Goal: Information Seeking & Learning: Learn about a topic

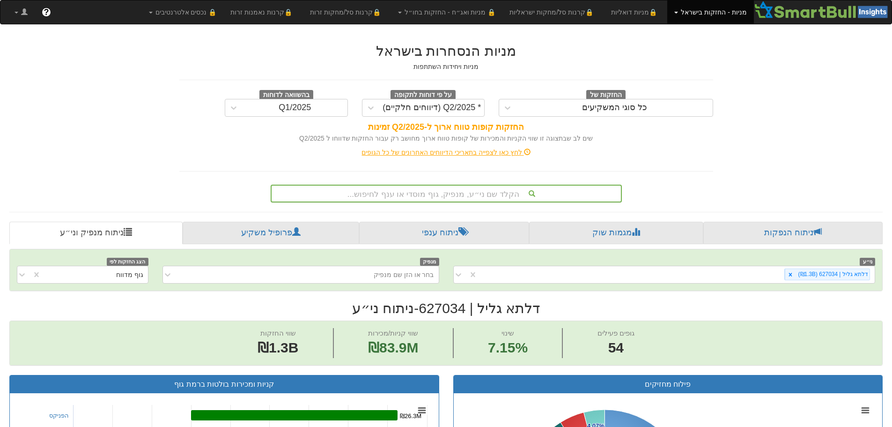
click at [486, 193] on div "הקלד שם ני״ע, מנפיק, גוף מוסדי או ענף לחיפוש..." at bounding box center [446, 194] width 351 height 18
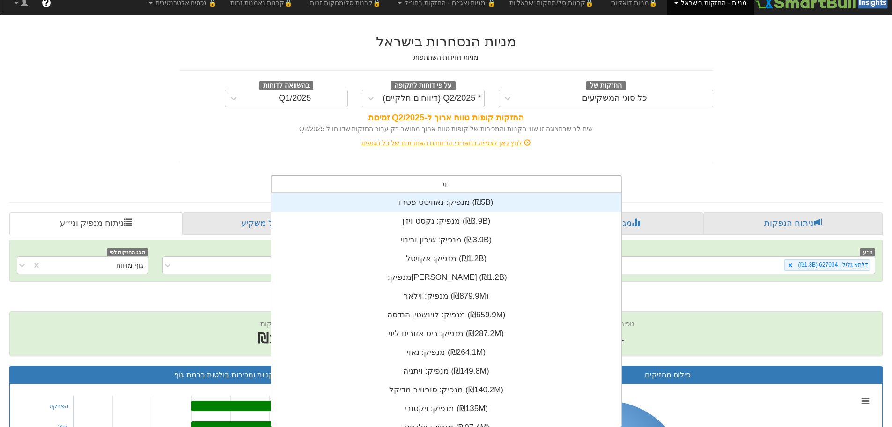
scroll to position [37, 0]
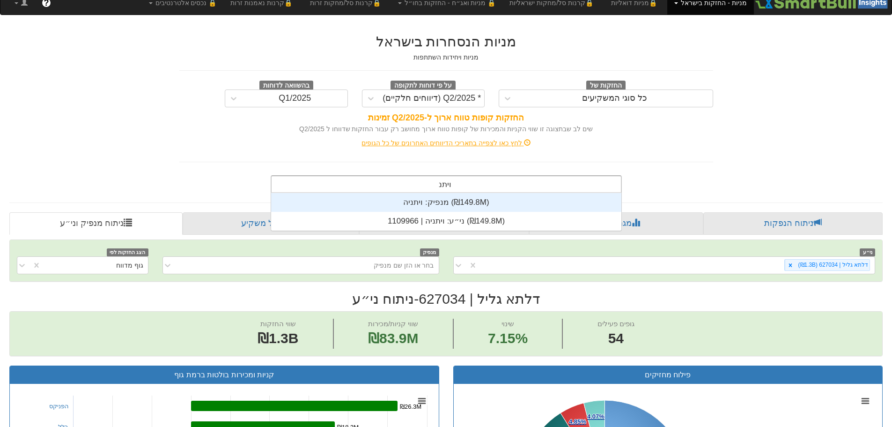
type input "ויתניה"
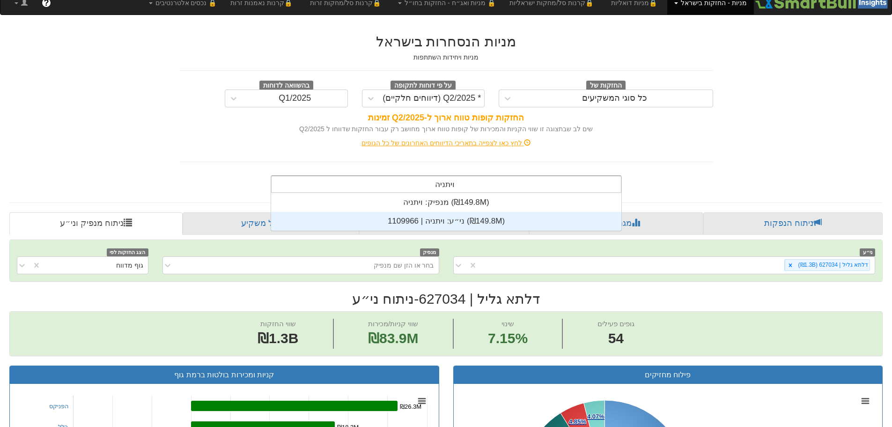
click at [457, 216] on div "ני״ע: ‏ויתניה | 1109966 ‎(₪149.8M)‎" at bounding box center [446, 221] width 350 height 19
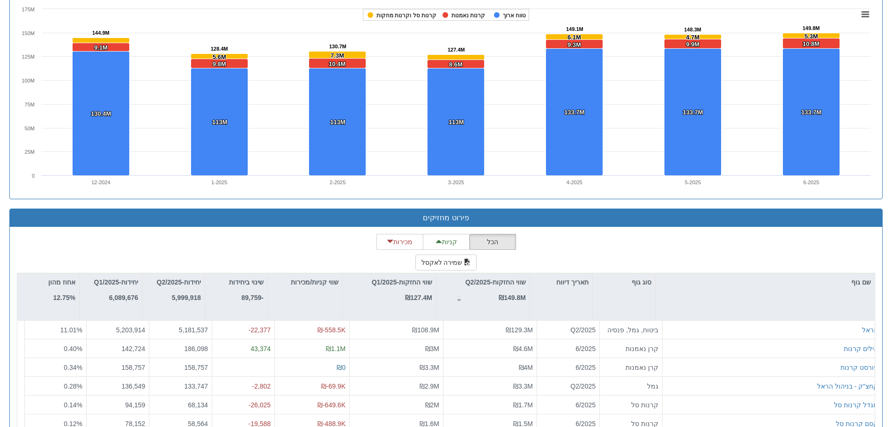
scroll to position [702, 0]
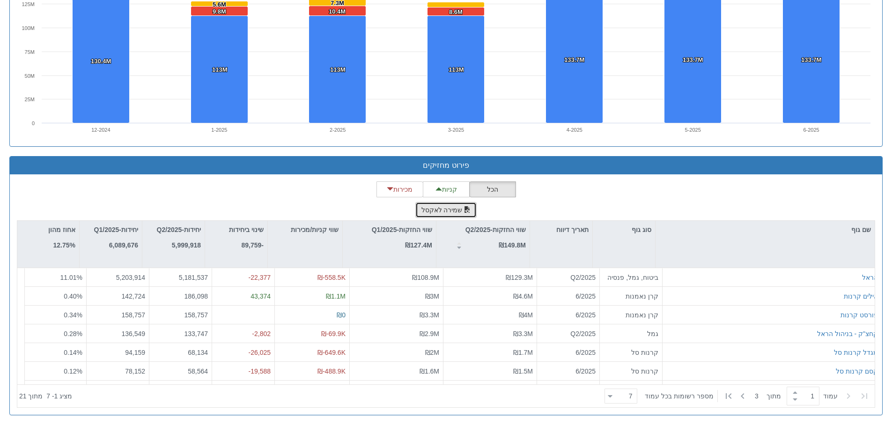
click at [431, 203] on button "שמירה לאקסל" at bounding box center [447, 210] width 62 height 16
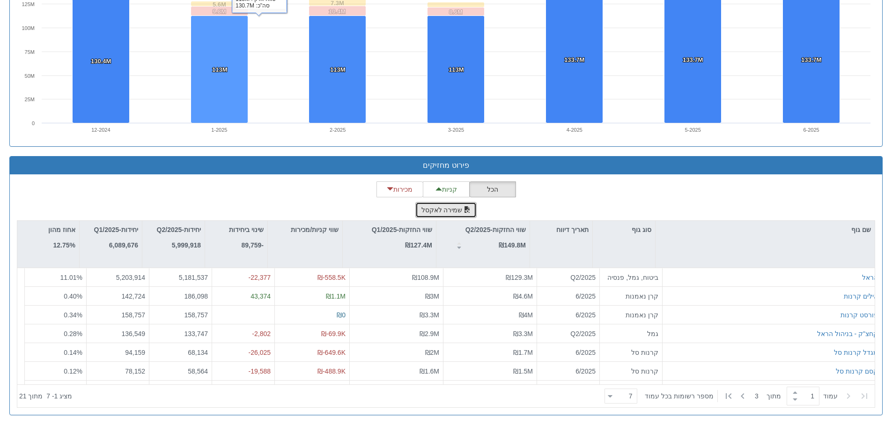
click at [319, 29] on rect at bounding box center [337, 68] width 57 height 107
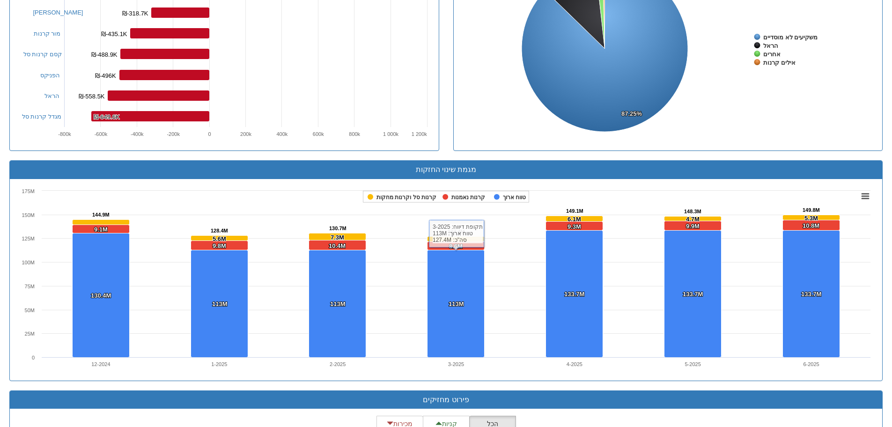
scroll to position [281, 0]
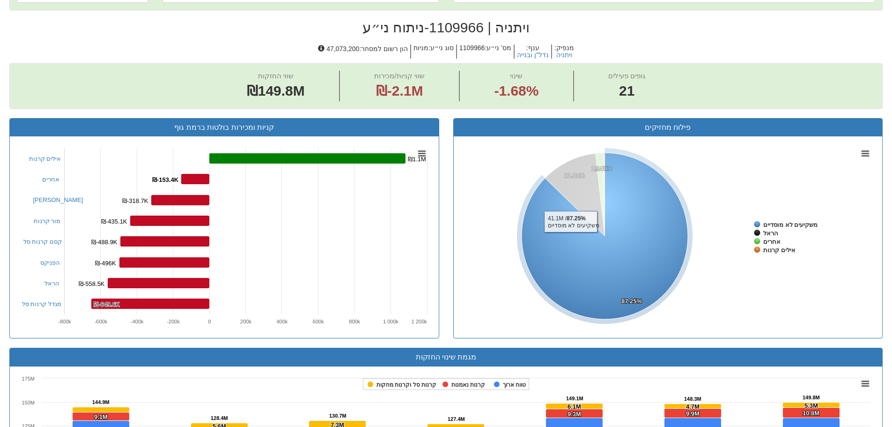
click at [571, 240] on icon at bounding box center [605, 236] width 166 height 166
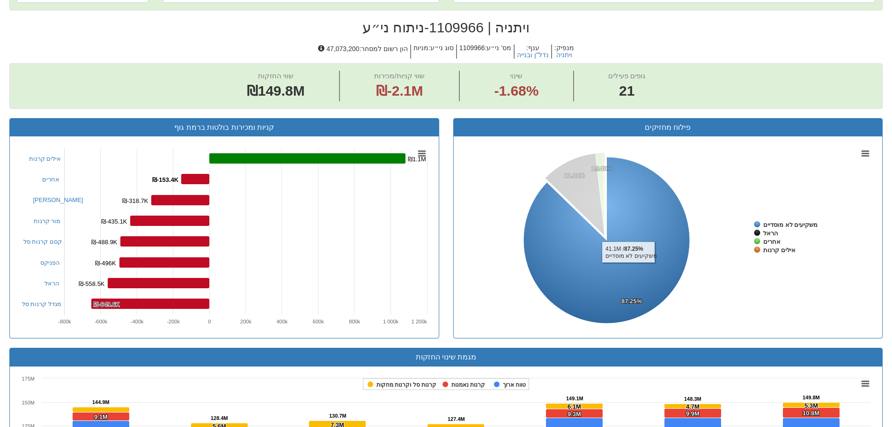
click at [629, 270] on icon at bounding box center [607, 240] width 166 height 166
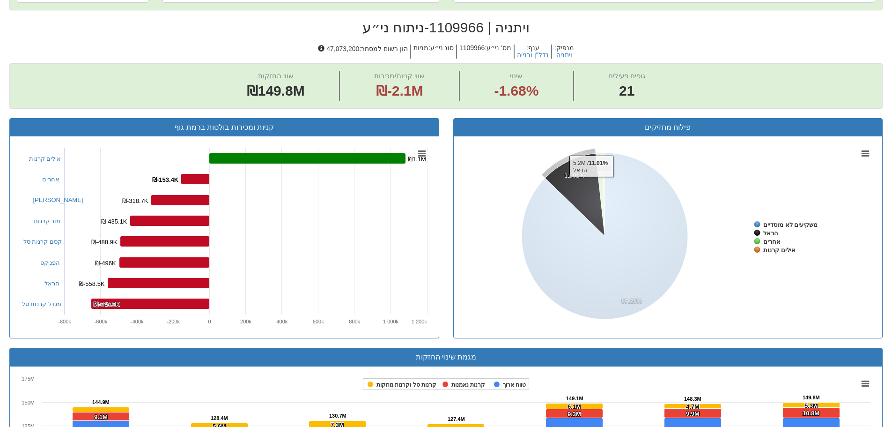
click at [591, 184] on icon at bounding box center [574, 194] width 59 height 82
click at [600, 165] on tspan "0.40%" at bounding box center [603, 168] width 17 height 7
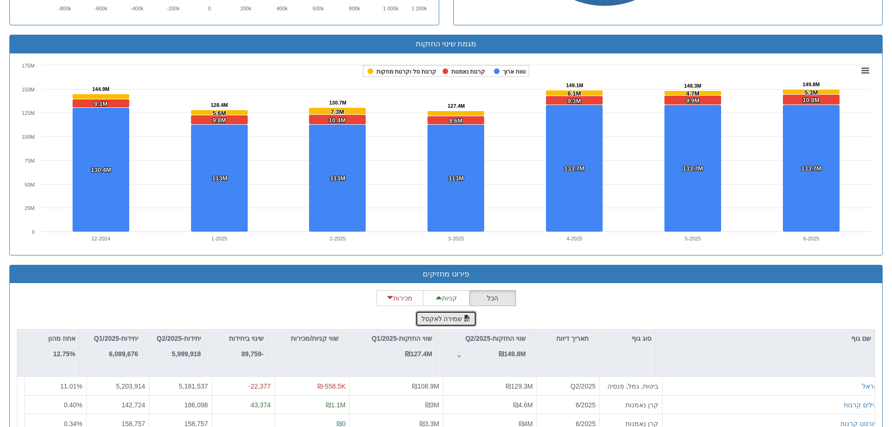
scroll to position [702, 0]
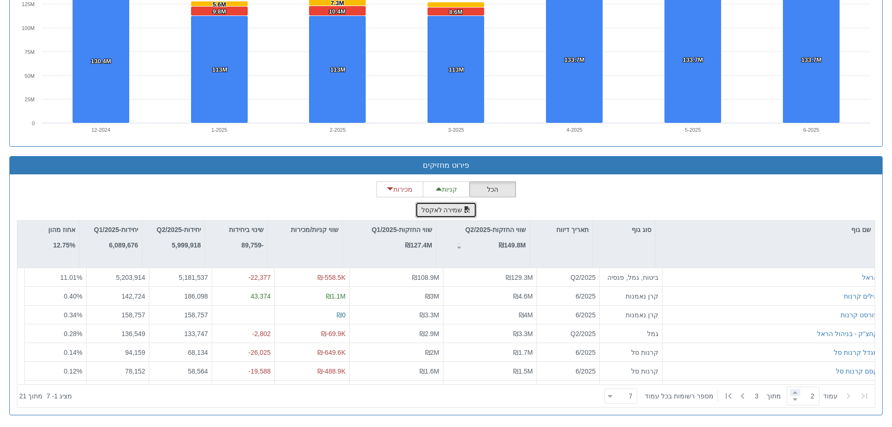
click at [795, 393] on span at bounding box center [795, 392] width 10 height 7
type input "3"
